Goal: Information Seeking & Learning: Learn about a topic

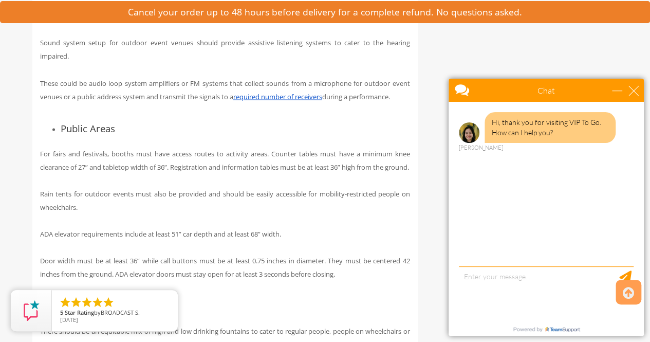
scroll to position [2847, 0]
click at [639, 90] on div "Chat" at bounding box center [545, 90] width 195 height 23
click at [634, 90] on div "close" at bounding box center [633, 90] width 10 height 10
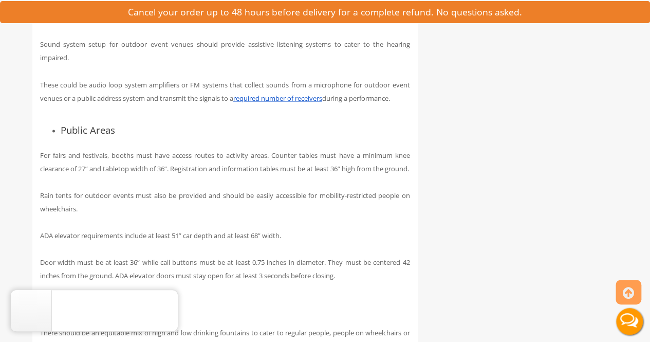
scroll to position [0, 0]
click at [166, 299] on icon "close" at bounding box center [167, 300] width 10 height 10
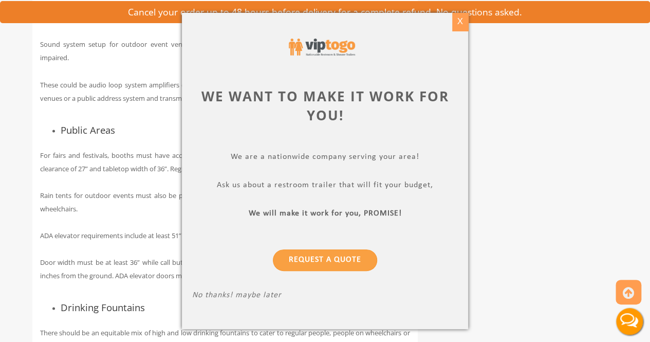
click at [458, 22] on div "X" at bounding box center [460, 21] width 16 height 17
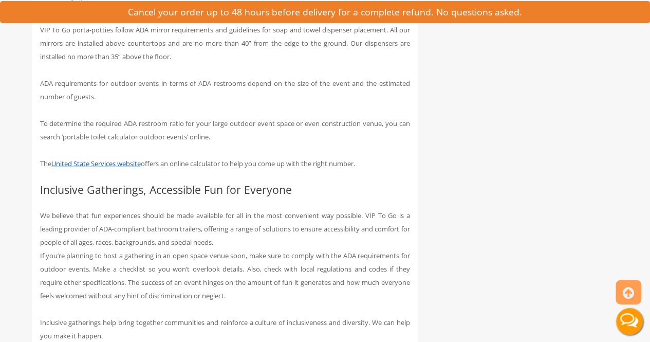
scroll to position [5499, 0]
